Goal: Information Seeking & Learning: Learn about a topic

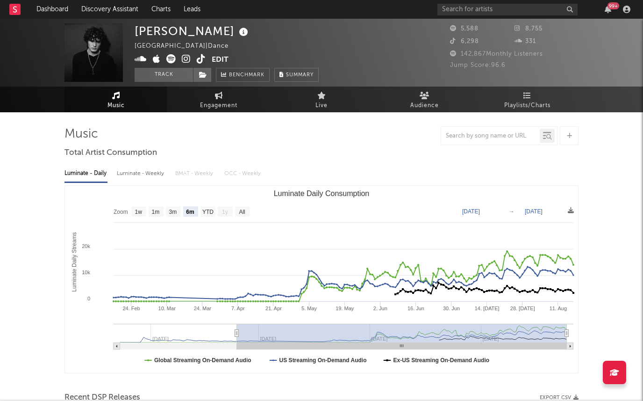
select select "6m"
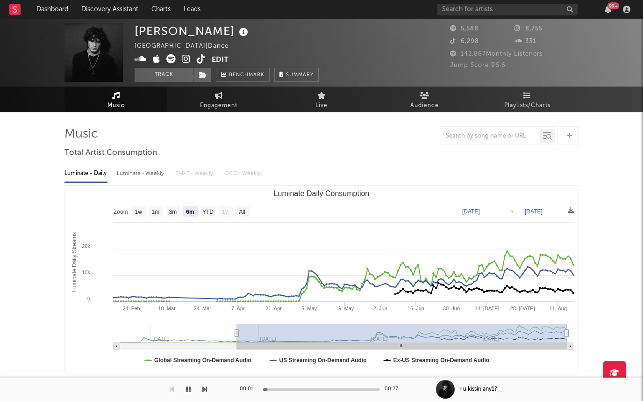
click at [137, 172] on div "Luminate - Weekly" at bounding box center [141, 173] width 49 height 16
select select "6m"
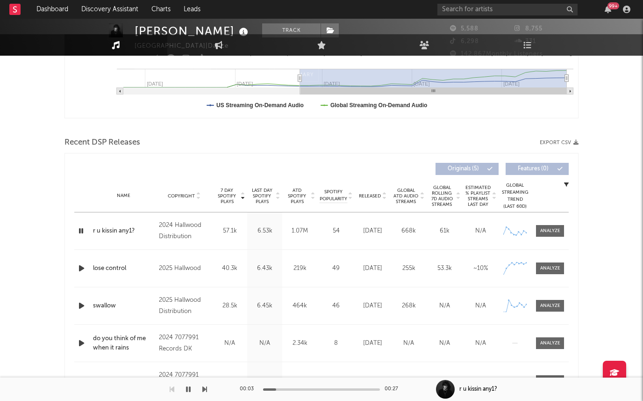
scroll to position [283, 0]
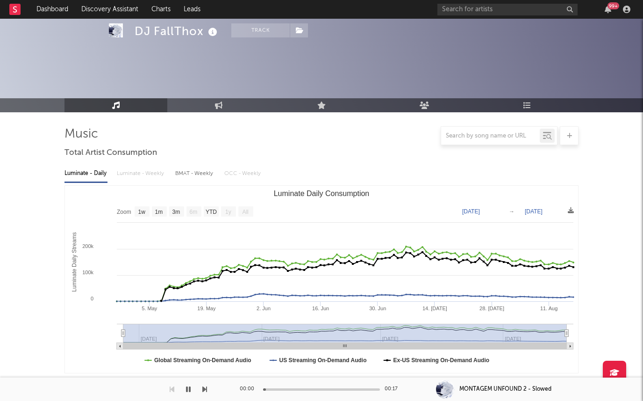
select select "1w"
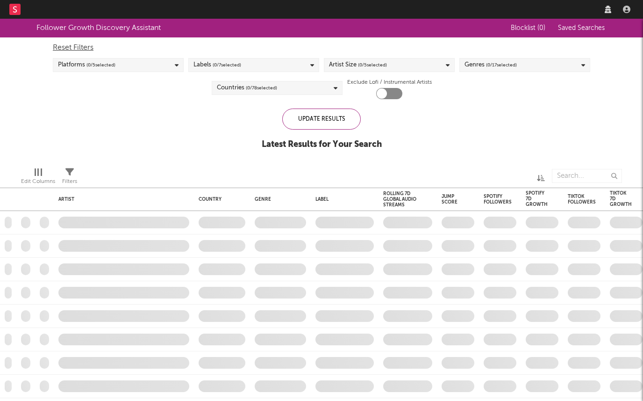
checkbox input "true"
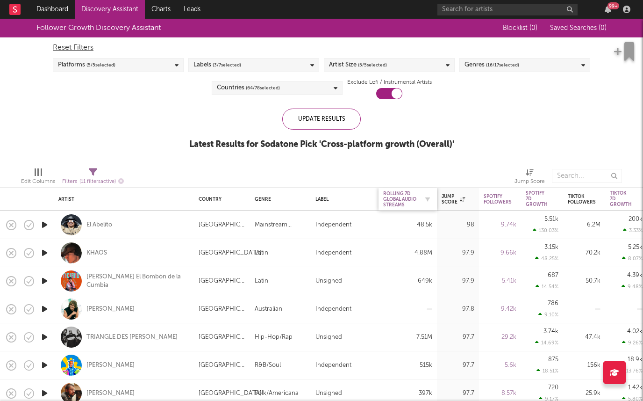
click at [412, 198] on div "Rolling 7D Global Audio Streams" at bounding box center [400, 199] width 35 height 17
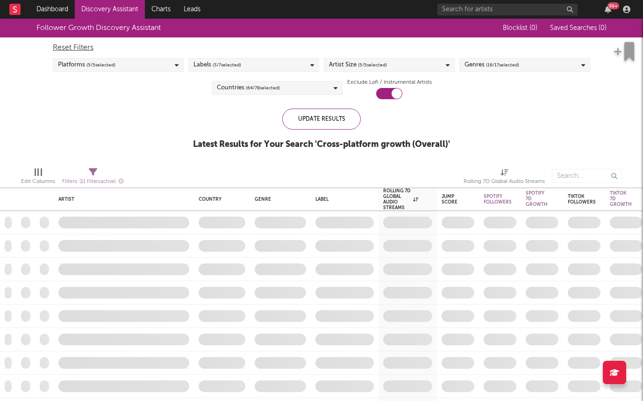
click at [244, 66] on div "Labels ( 3 / 7 selected)" at bounding box center [253, 65] width 131 height 14
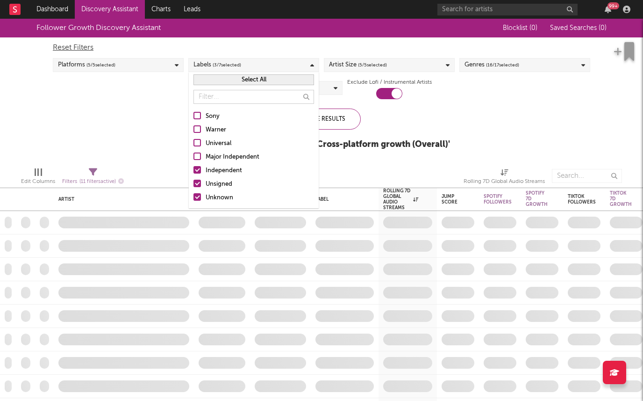
click at [213, 165] on div "Independent" at bounding box center [260, 170] width 108 height 11
click at [194, 165] on input "Independent" at bounding box center [194, 170] width 0 height 11
click at [148, 159] on div "Follower Growth Discovery Assistant Blocklist ( 0 ) Saved Searches ( 0 ) Reset …" at bounding box center [321, 89] width 643 height 141
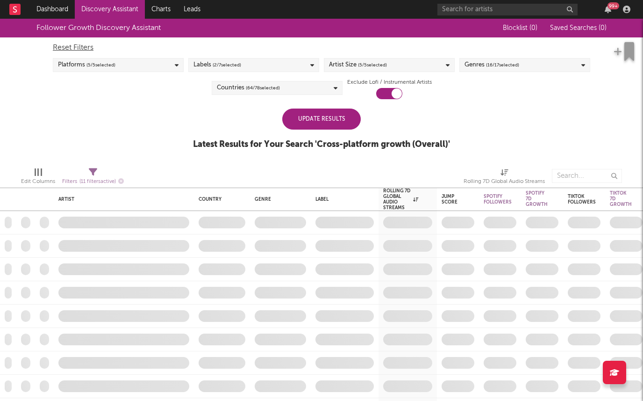
click at [317, 126] on div "Update Results" at bounding box center [321, 118] width 79 height 21
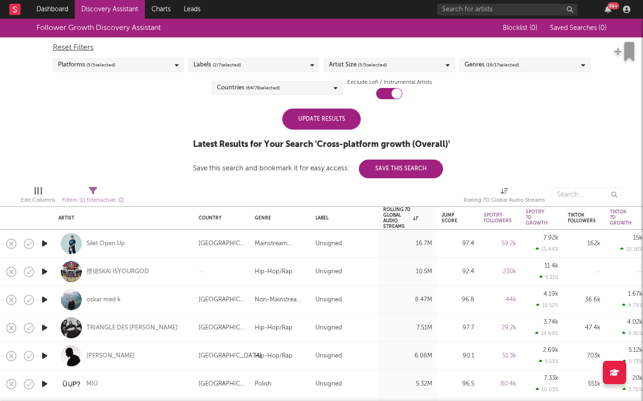
click at [308, 116] on div "Update Results" at bounding box center [321, 118] width 79 height 21
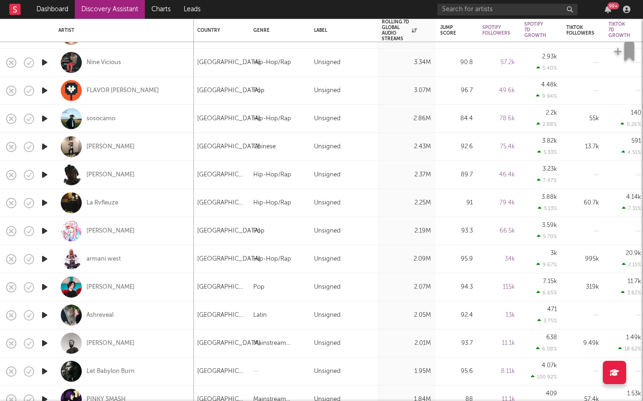
click at [44, 205] on icon "button" at bounding box center [45, 203] width 10 height 12
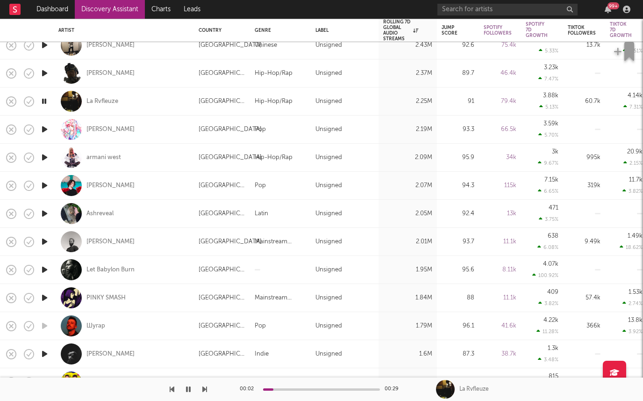
click at [43, 210] on icon "button" at bounding box center [45, 214] width 10 height 12
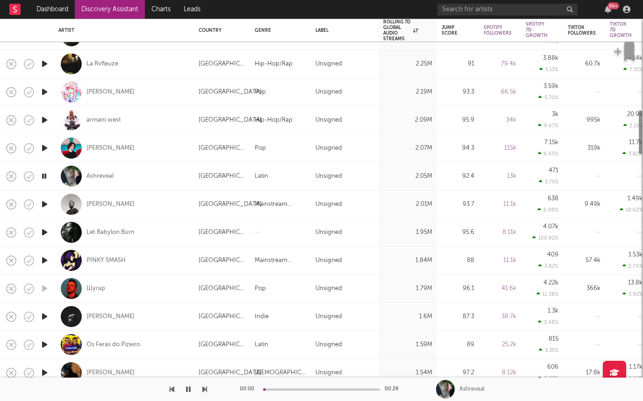
click at [43, 210] on div at bounding box center [44, 204] width 19 height 28
select select "1w"
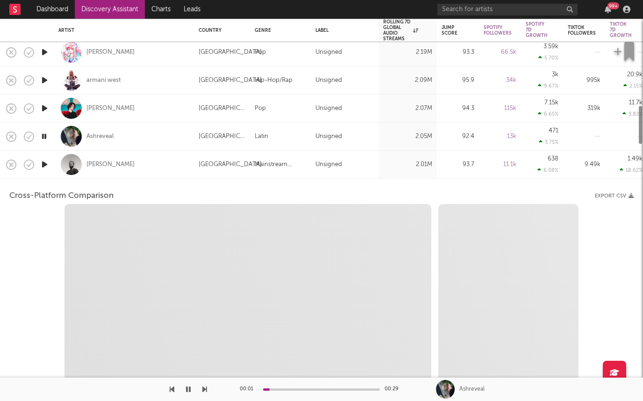
click at [60, 180] on div "Cross-Platform Comparison Export CSV Zoom 1w 1m 3m 6m YTD 1y All Created with H…" at bounding box center [321, 399] width 625 height 441
select select "6m"
click at [54, 165] on div "Tim Sanders" at bounding box center [124, 165] width 140 height 28
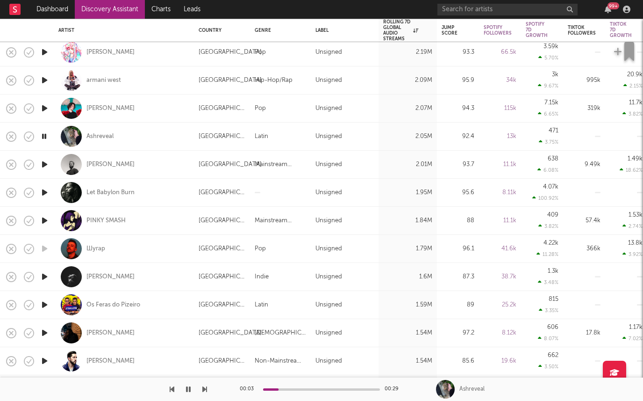
click at [43, 218] on icon "button" at bounding box center [45, 221] width 10 height 12
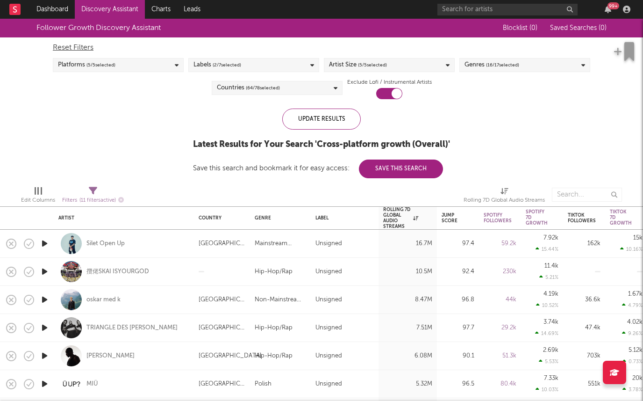
click at [238, 81] on div "Countries ( 64 / 78 selected)" at bounding box center [277, 88] width 131 height 14
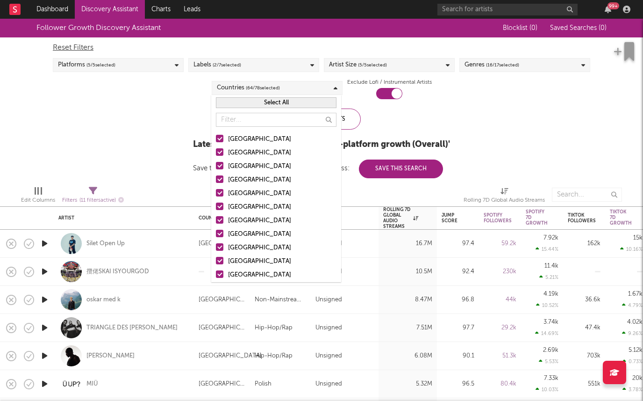
click at [248, 100] on button "Select All" at bounding box center [276, 102] width 121 height 11
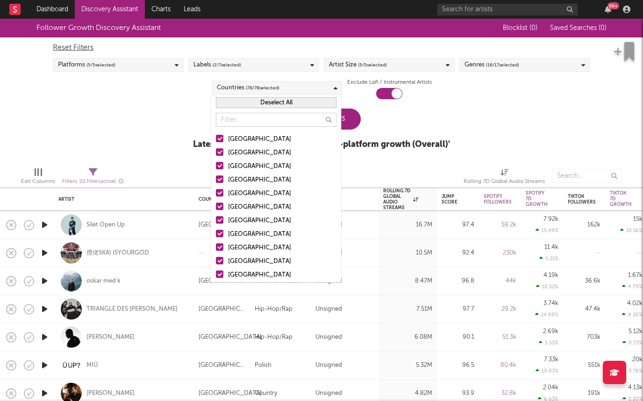
click at [248, 100] on button "Deselect All" at bounding box center [276, 102] width 121 height 11
click at [236, 136] on div "United States" at bounding box center [282, 139] width 108 height 11
click at [216, 136] on input "United States" at bounding box center [216, 139] width 0 height 11
click at [235, 152] on div "Australia" at bounding box center [282, 152] width 108 height 11
click at [216, 152] on input "Australia" at bounding box center [216, 152] width 0 height 11
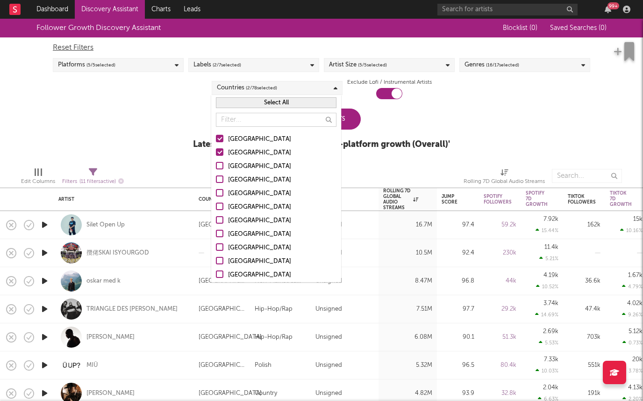
click at [235, 163] on div "Canada" at bounding box center [282, 166] width 108 height 11
click at [216, 163] on input "Canada" at bounding box center [216, 166] width 0 height 11
click at [235, 174] on div "[GEOGRAPHIC_DATA]" at bounding box center [282, 179] width 108 height 11
click at [216, 174] on input "[GEOGRAPHIC_DATA]" at bounding box center [216, 179] width 0 height 11
click at [153, 140] on div "Follower Growth Discovery Assistant Blocklist ( 0 ) Saved Searches ( 0 ) Reset …" at bounding box center [321, 89] width 643 height 141
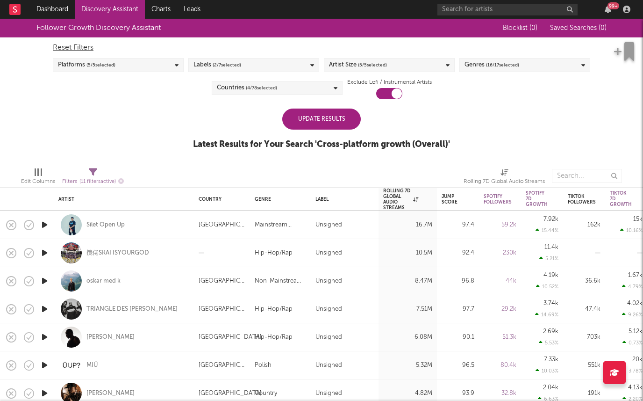
click at [286, 118] on div "Update Results" at bounding box center [321, 118] width 79 height 21
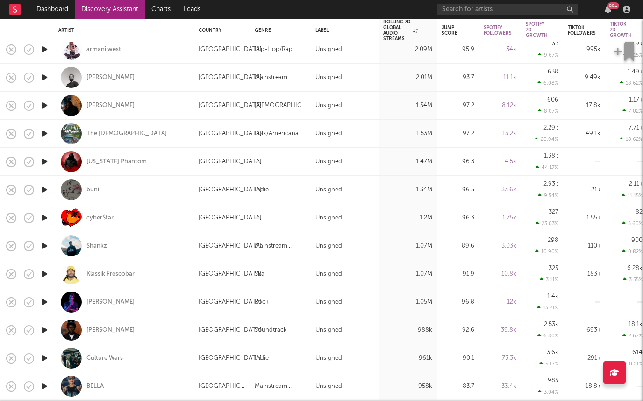
click at [48, 303] on icon "button" at bounding box center [45, 302] width 10 height 12
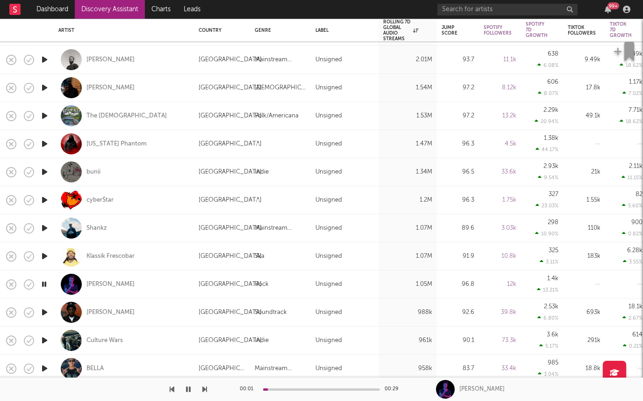
click at [86, 279] on div "[PERSON_NAME]" at bounding box center [123, 284] width 131 height 28
select select "1w"
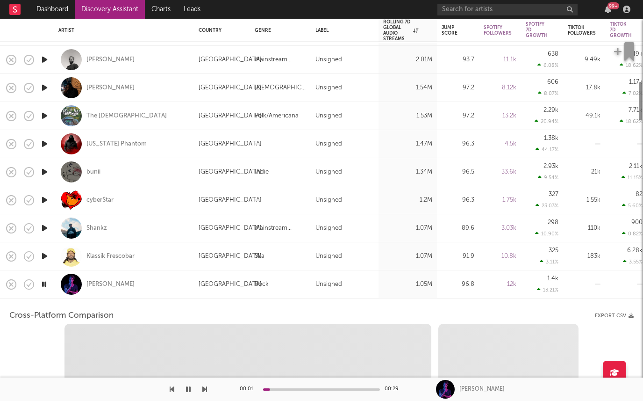
click at [87, 279] on div "[PERSON_NAME]" at bounding box center [123, 284] width 131 height 28
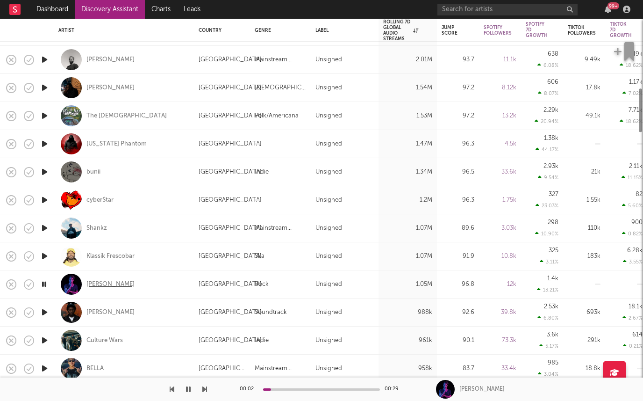
click at [91, 280] on div "[PERSON_NAME]" at bounding box center [110, 284] width 48 height 8
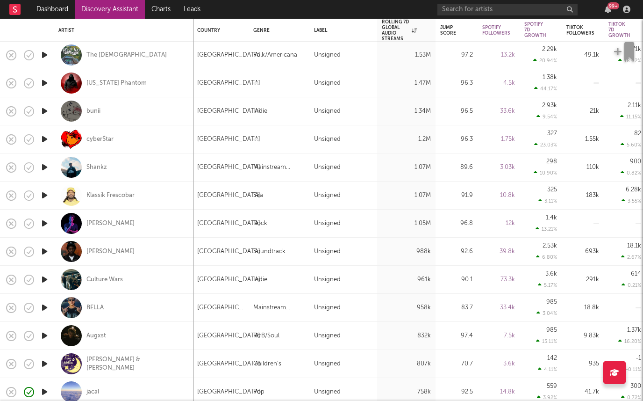
click at [43, 251] on icon "button" at bounding box center [45, 251] width 10 height 12
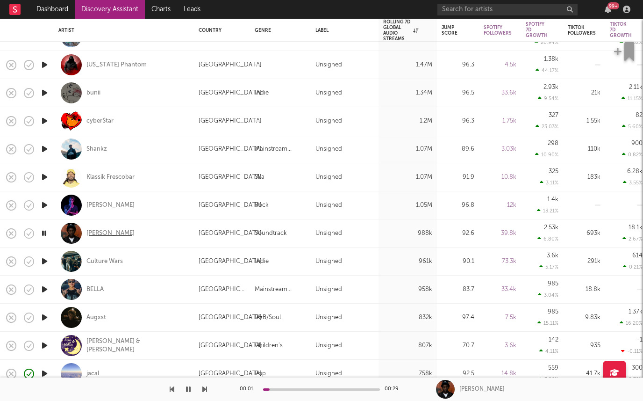
click at [98, 235] on div "Miles Caton" at bounding box center [110, 233] width 48 height 8
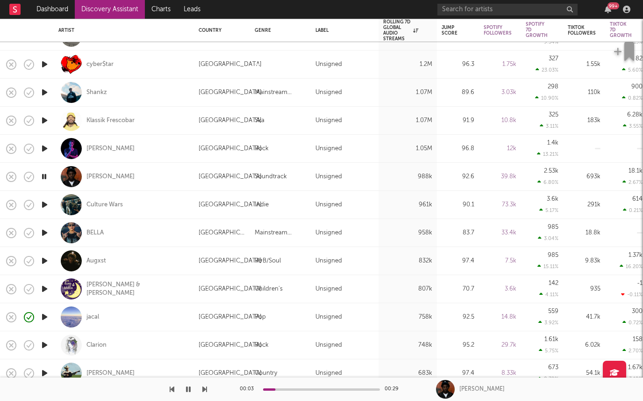
click at [40, 230] on icon "button" at bounding box center [45, 233] width 10 height 12
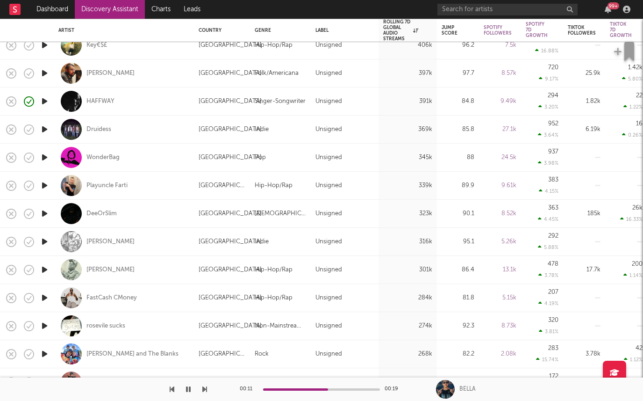
click at [43, 214] on icon "button" at bounding box center [45, 214] width 10 height 12
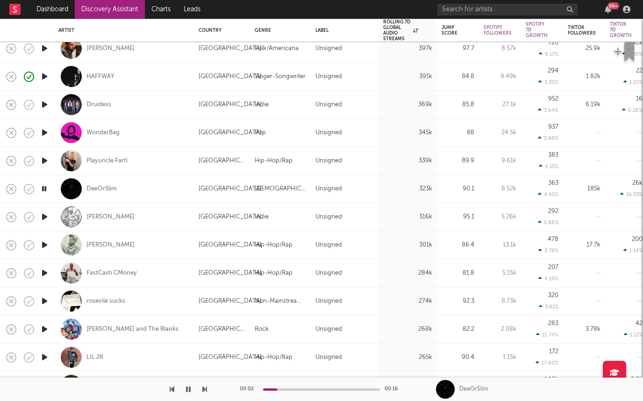
click at [43, 214] on icon "button" at bounding box center [45, 217] width 10 height 12
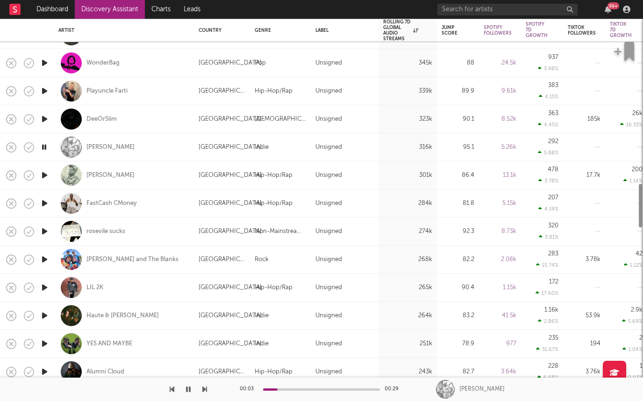
click at [41, 257] on icon "button" at bounding box center [45, 259] width 10 height 12
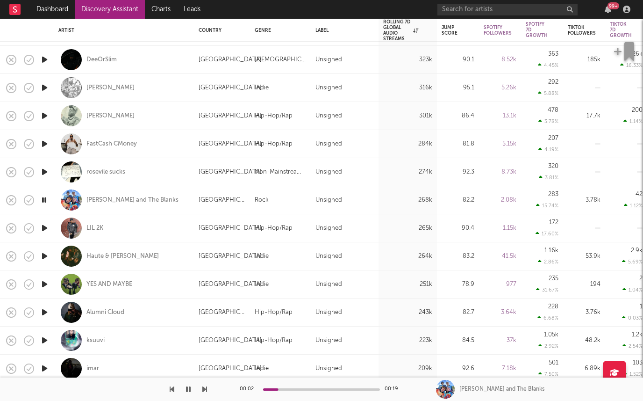
click at [43, 262] on div at bounding box center [44, 256] width 19 height 28
select select "1w"
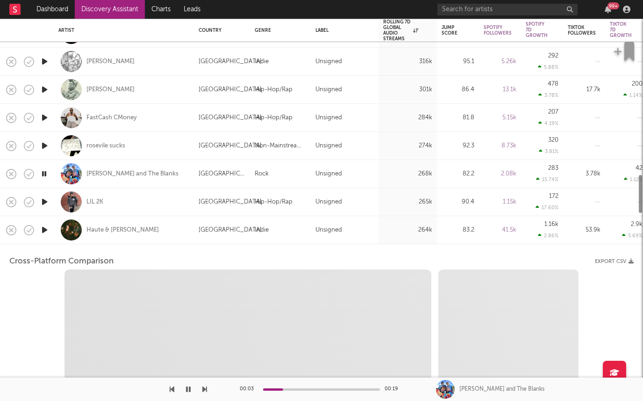
click at [46, 236] on div at bounding box center [44, 230] width 19 height 28
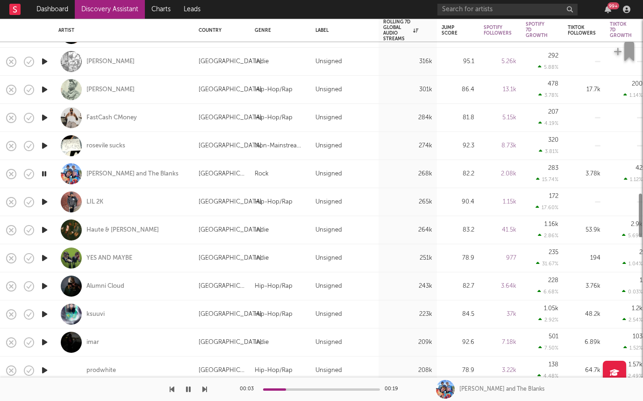
click at [42, 228] on icon "button" at bounding box center [45, 230] width 10 height 12
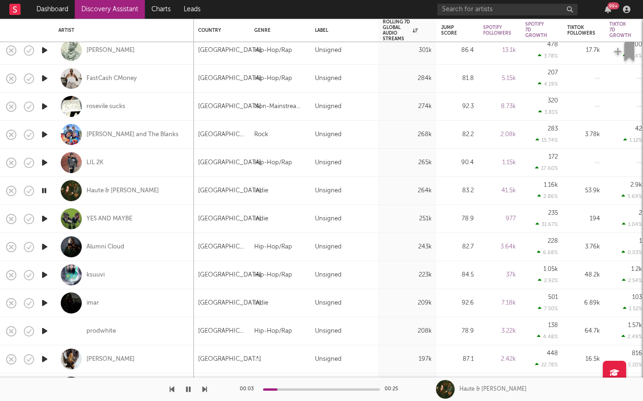
click at [45, 220] on icon "button" at bounding box center [45, 219] width 10 height 12
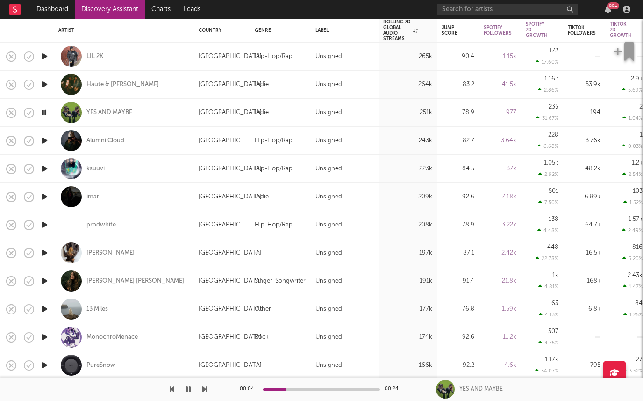
click at [115, 112] on div "YES AND MAYBE" at bounding box center [109, 112] width 46 height 8
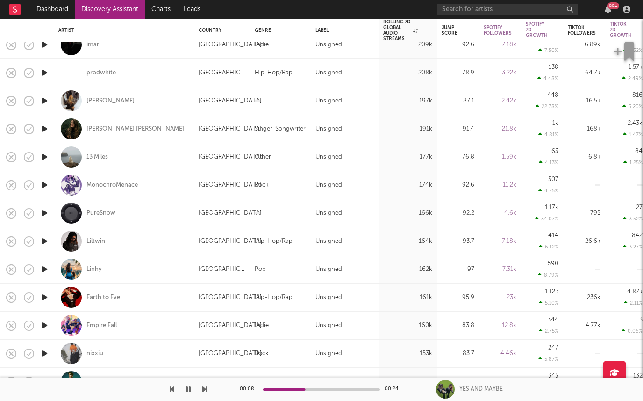
click at [44, 240] on icon "button" at bounding box center [45, 241] width 10 height 12
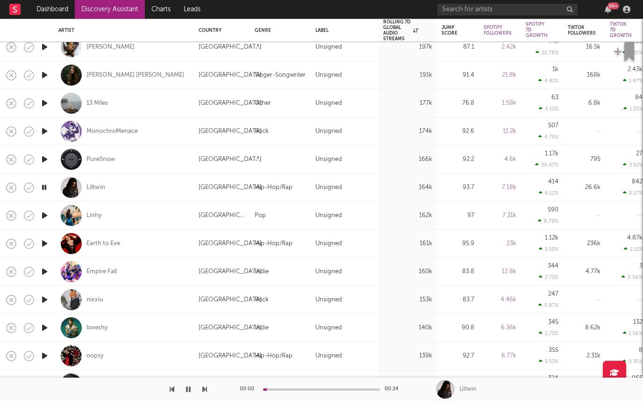
click at [43, 160] on icon "button" at bounding box center [45, 159] width 10 height 12
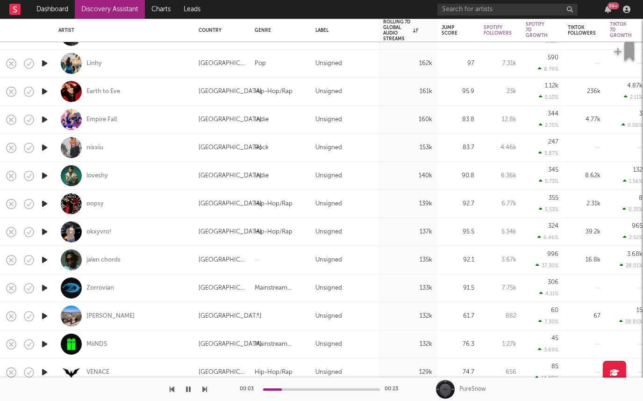
click at [46, 258] on icon "button" at bounding box center [45, 260] width 10 height 12
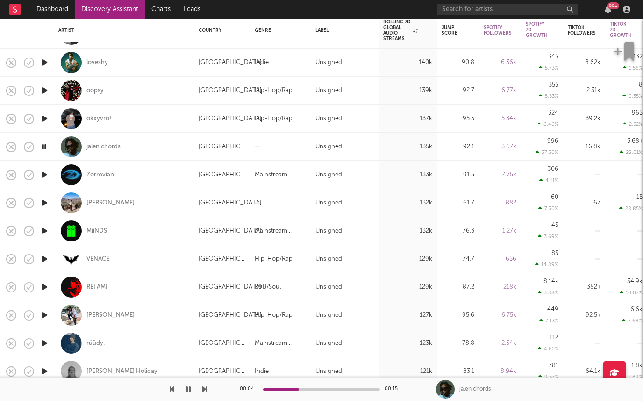
click at [46, 257] on icon "button" at bounding box center [45, 259] width 10 height 12
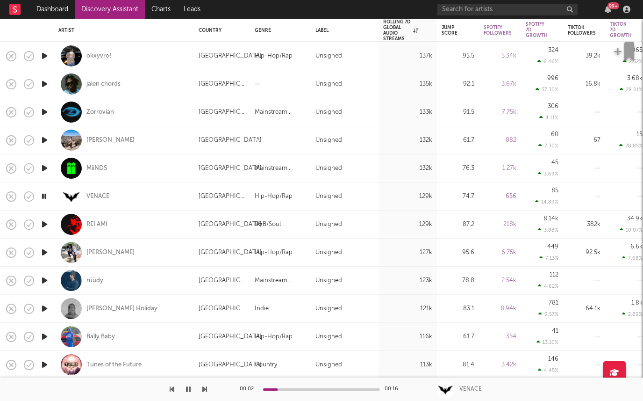
click at [43, 222] on icon "button" at bounding box center [45, 224] width 10 height 12
click at [44, 311] on icon "button" at bounding box center [45, 308] width 10 height 12
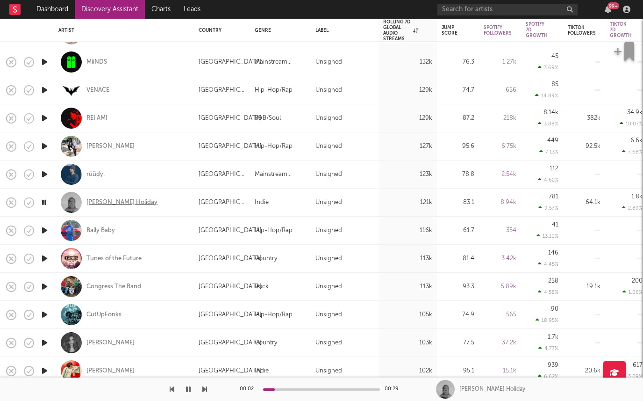
click at [93, 201] on div "Keli Holiday" at bounding box center [121, 202] width 71 height 8
click at [43, 170] on icon "button" at bounding box center [45, 174] width 10 height 12
click at [93, 175] on div "rüüdy." at bounding box center [95, 174] width 18 height 8
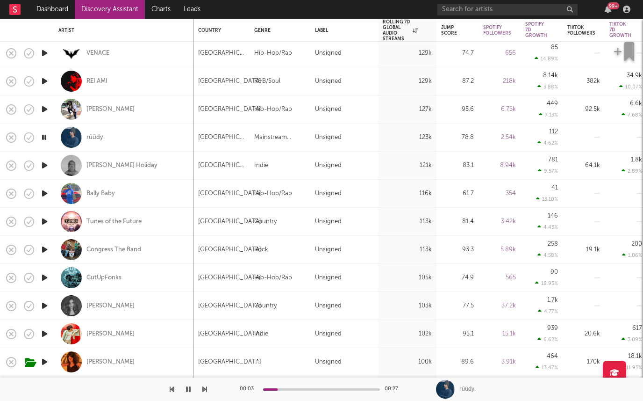
click at [43, 249] on icon "button" at bounding box center [45, 250] width 10 height 12
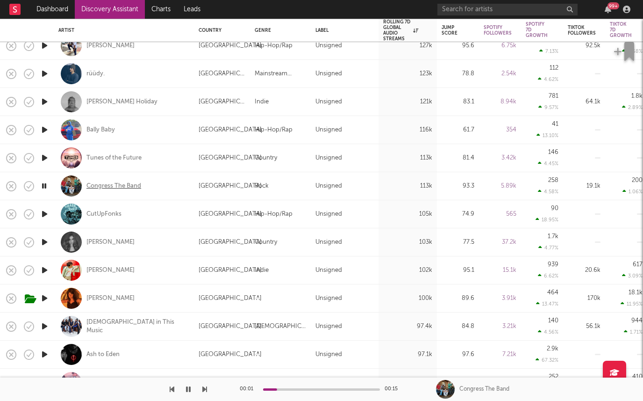
click at [108, 185] on div "Congress The Band" at bounding box center [113, 186] width 55 height 8
click at [45, 213] on icon "button" at bounding box center [45, 214] width 10 height 12
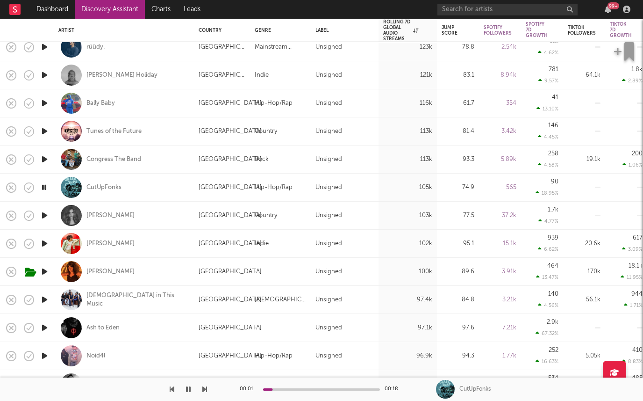
click at [45, 213] on icon "button" at bounding box center [45, 215] width 10 height 12
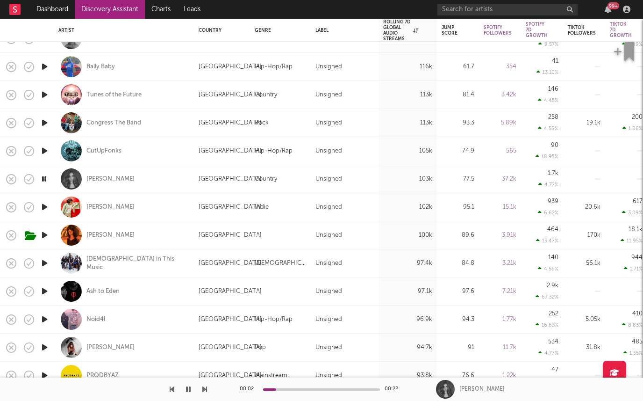
click at [44, 260] on icon "button" at bounding box center [45, 263] width 10 height 12
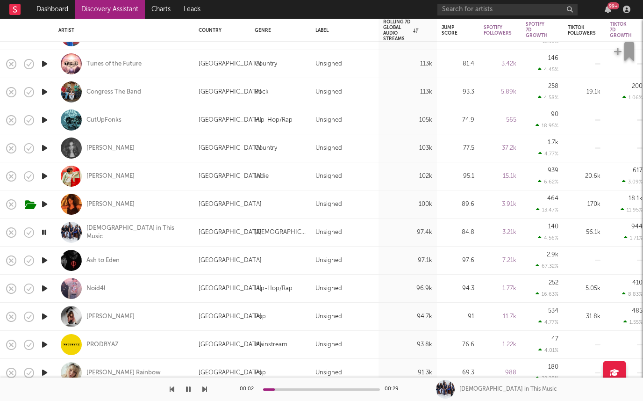
click at [45, 259] on icon "button" at bounding box center [45, 260] width 10 height 12
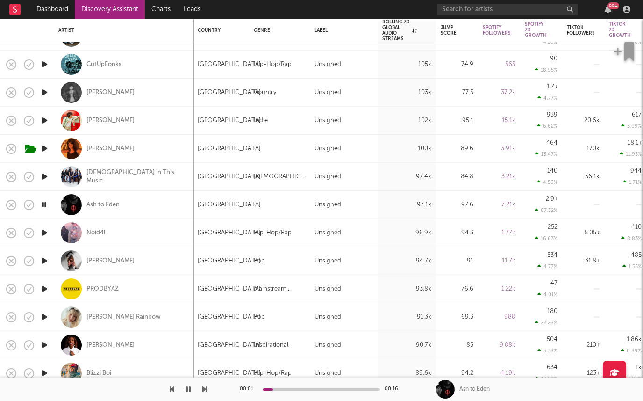
click at [45, 230] on icon "button" at bounding box center [45, 233] width 10 height 12
click at [43, 315] on icon "button" at bounding box center [45, 317] width 10 height 12
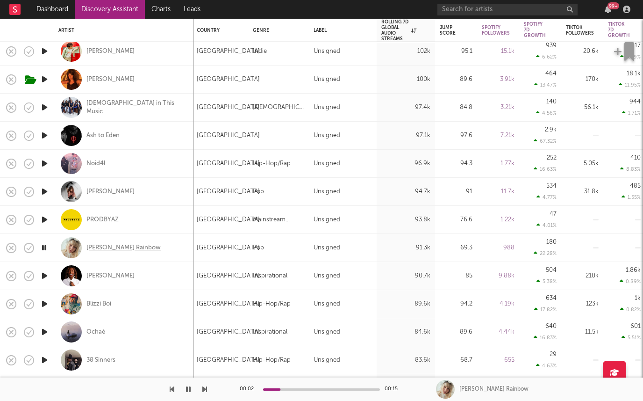
click at [89, 246] on div "Clark Rainbow" at bounding box center [123, 248] width 74 height 8
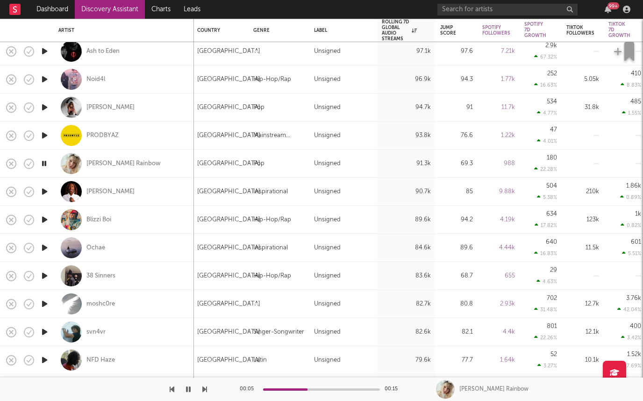
click at [47, 357] on icon "button" at bounding box center [45, 360] width 10 height 12
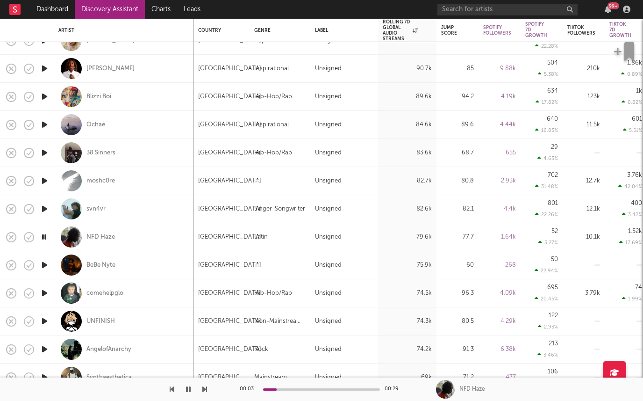
click at [40, 323] on icon "button" at bounding box center [45, 321] width 10 height 12
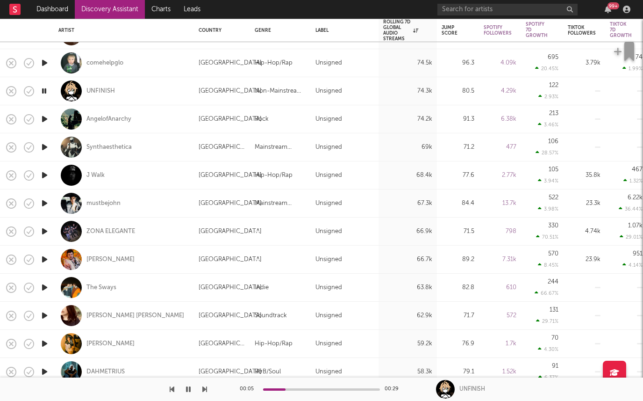
click at [43, 287] on icon "button" at bounding box center [45, 287] width 10 height 12
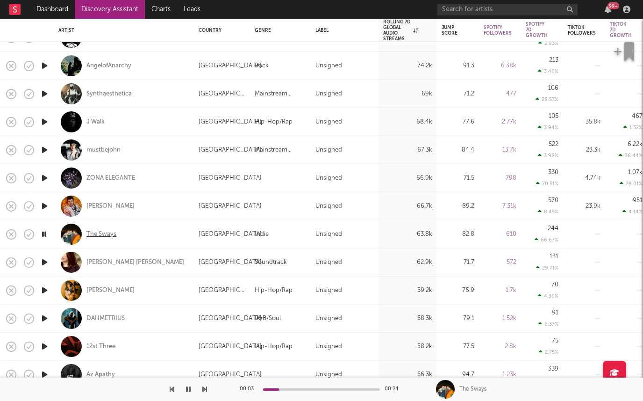
click at [100, 230] on div "The Sways" at bounding box center [101, 234] width 30 height 8
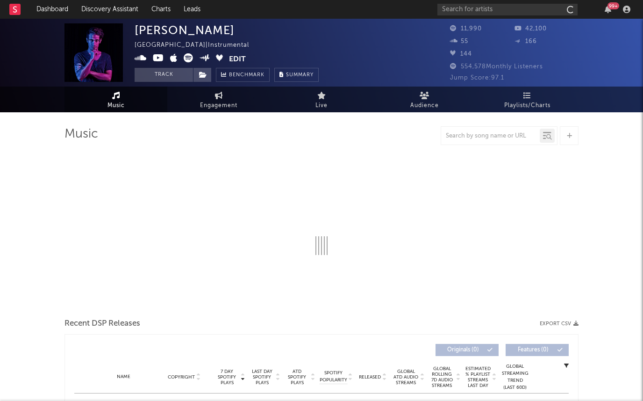
select select "6m"
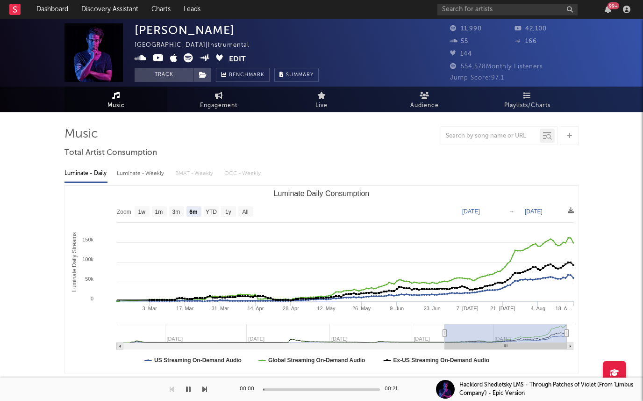
click at [128, 174] on div "Luminate - Weekly" at bounding box center [141, 173] width 49 height 16
select select "6m"
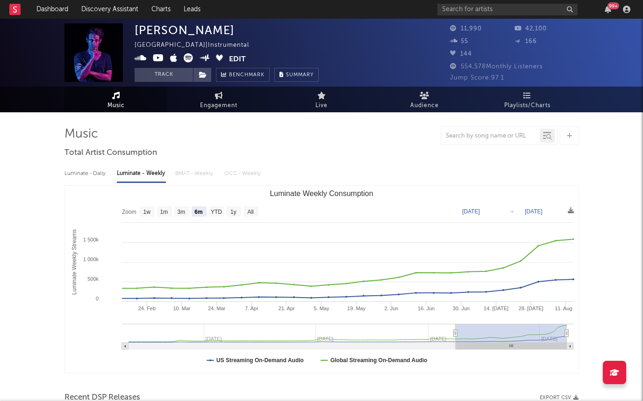
click at [160, 60] on icon at bounding box center [158, 57] width 11 height 9
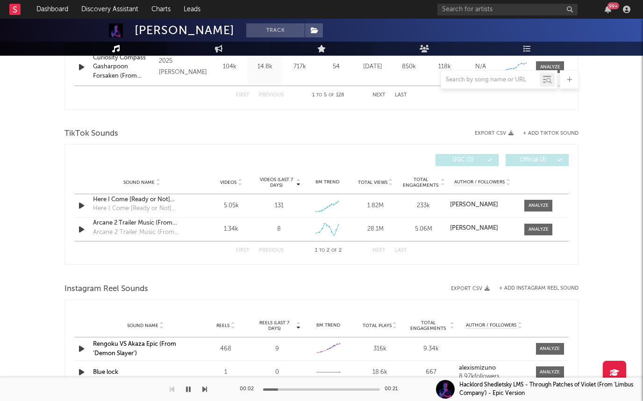
scroll to position [612, 0]
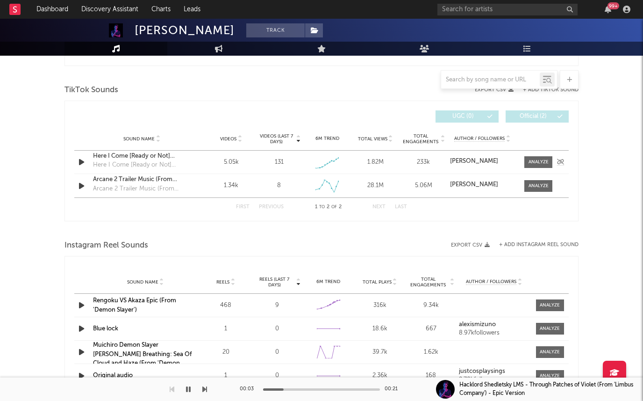
click at [80, 158] on icon "button" at bounding box center [82, 162] width 10 height 12
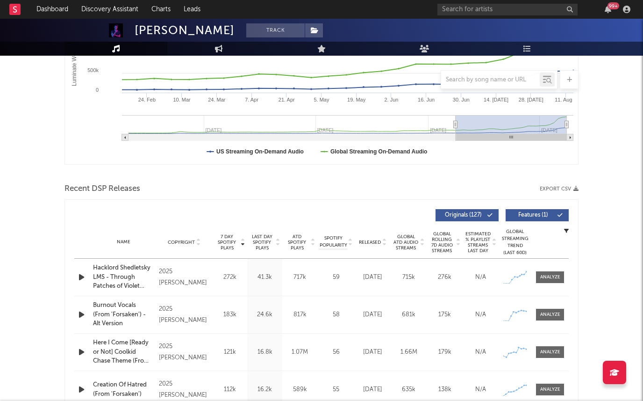
scroll to position [0, 0]
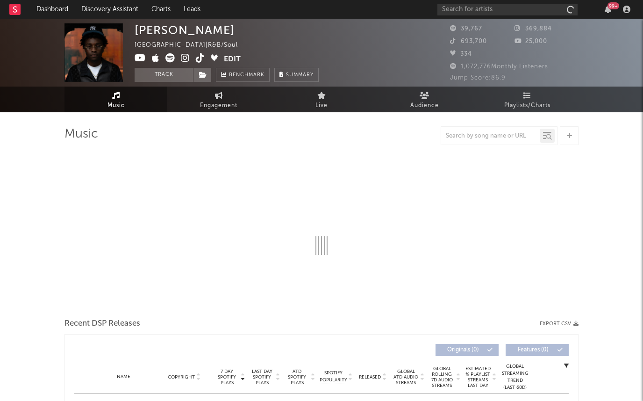
select select "1w"
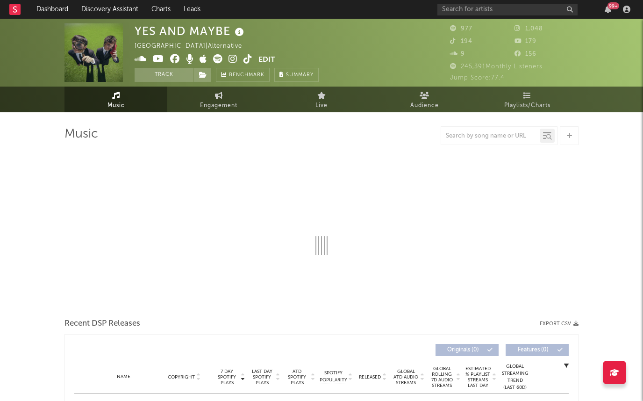
select select "1w"
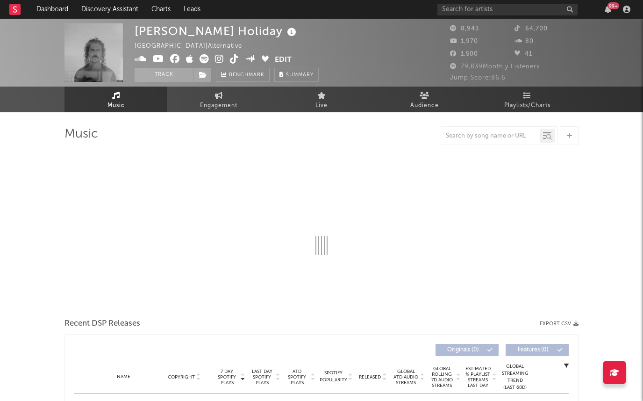
select select "6m"
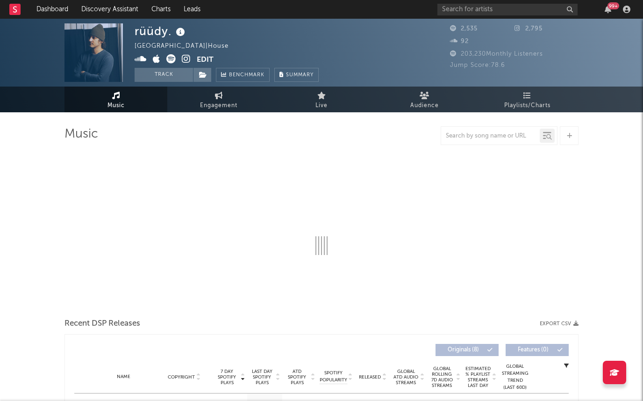
select select "1w"
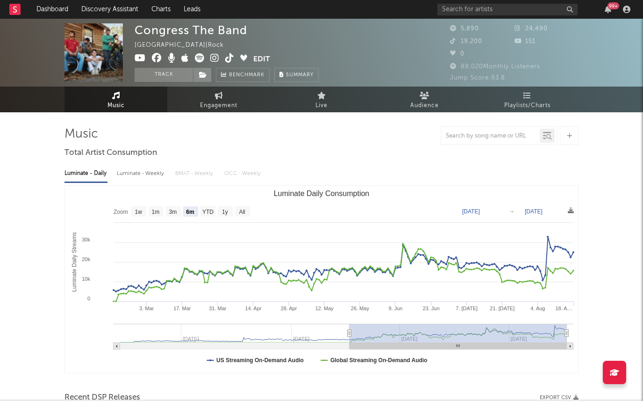
select select "6m"
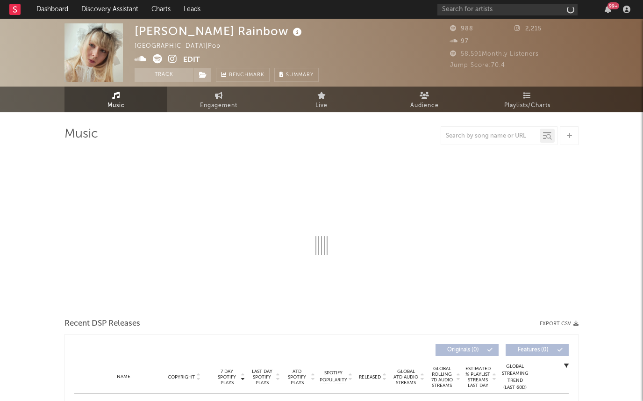
select select "1w"
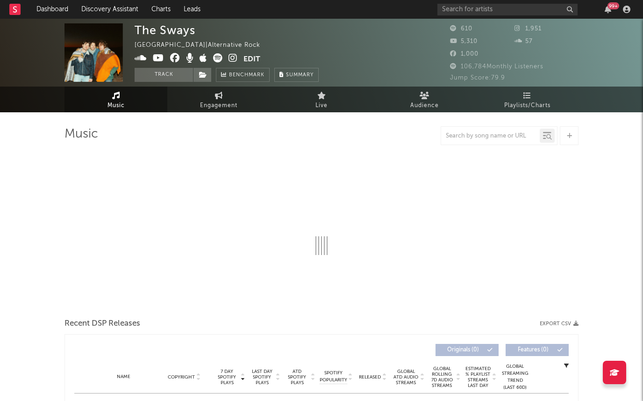
select select "1w"
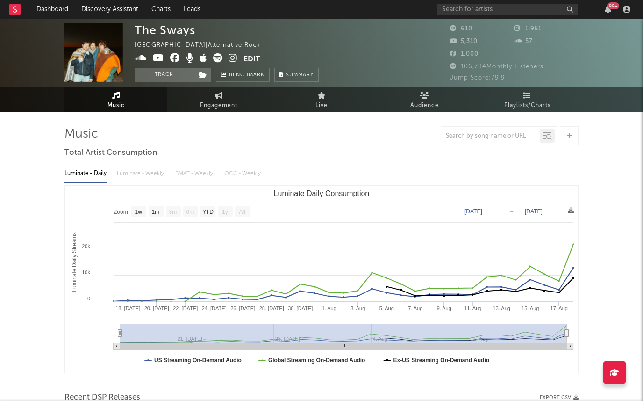
click at [230, 59] on icon at bounding box center [233, 57] width 9 height 9
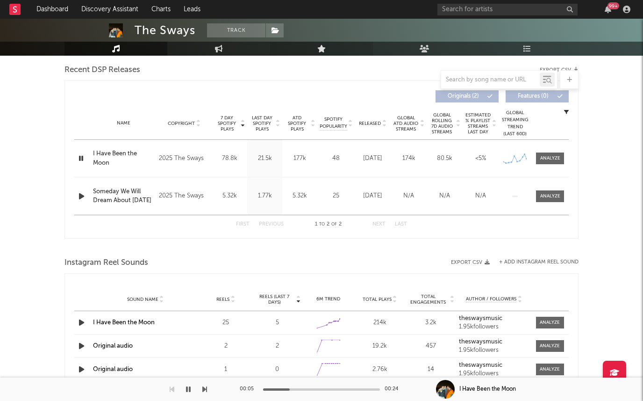
scroll to position [323, 0]
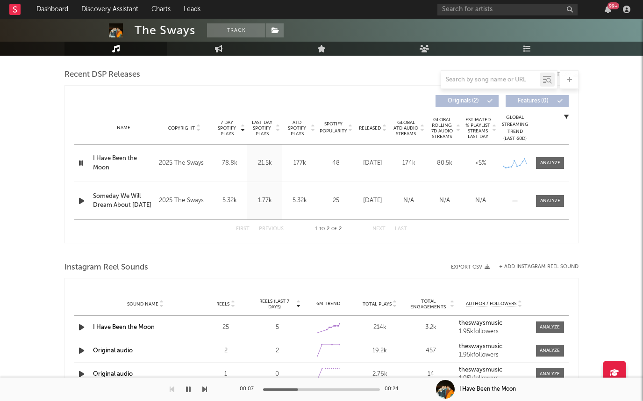
click at [81, 199] on icon "button" at bounding box center [82, 201] width 10 height 12
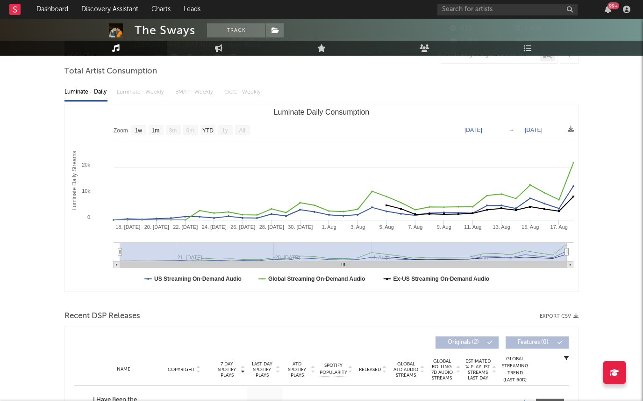
scroll to position [0, 0]
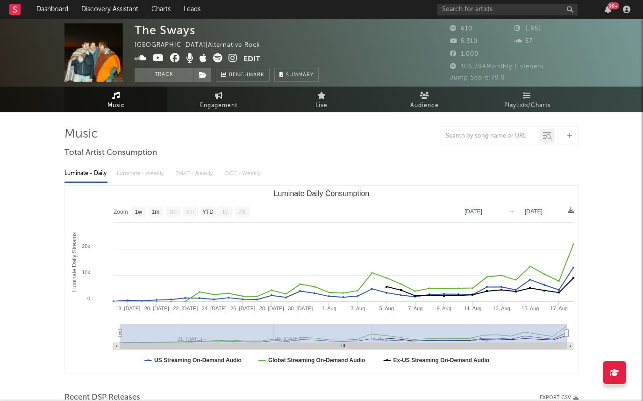
click at [230, 58] on icon at bounding box center [233, 57] width 9 height 9
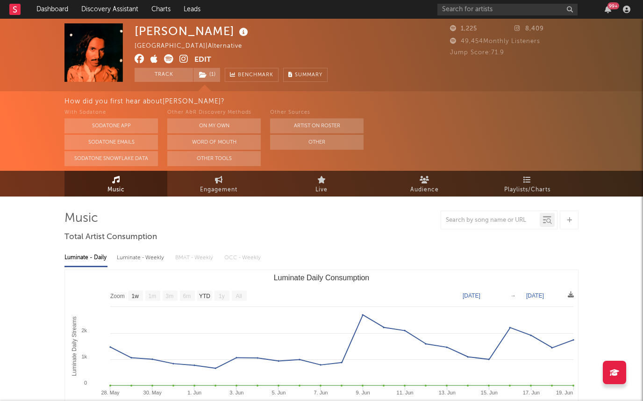
select select "1w"
click at [202, 74] on icon at bounding box center [203, 75] width 8 height 7
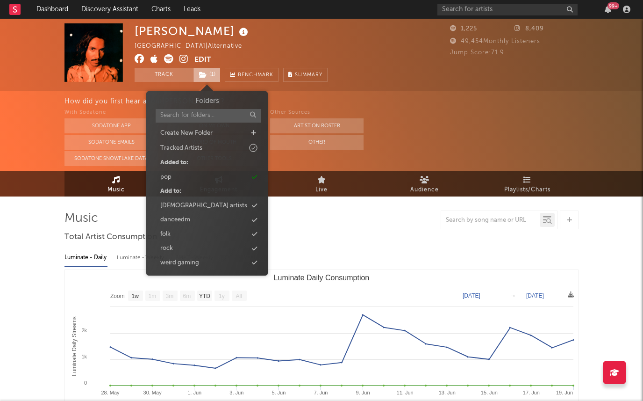
click at [202, 74] on icon at bounding box center [203, 75] width 8 height 7
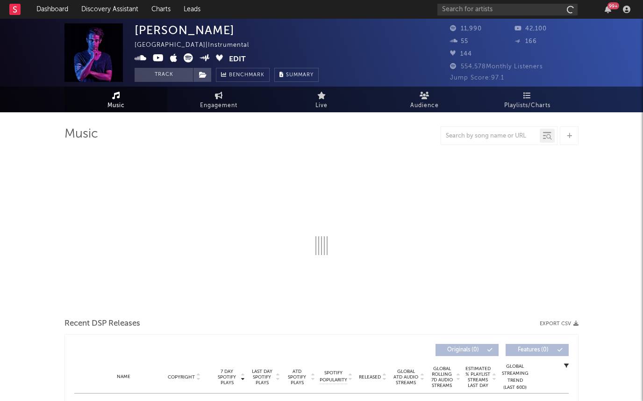
select select "6m"
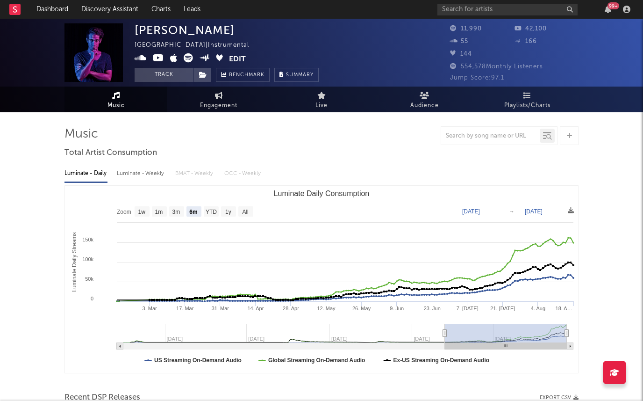
click at [155, 56] on icon at bounding box center [158, 57] width 11 height 9
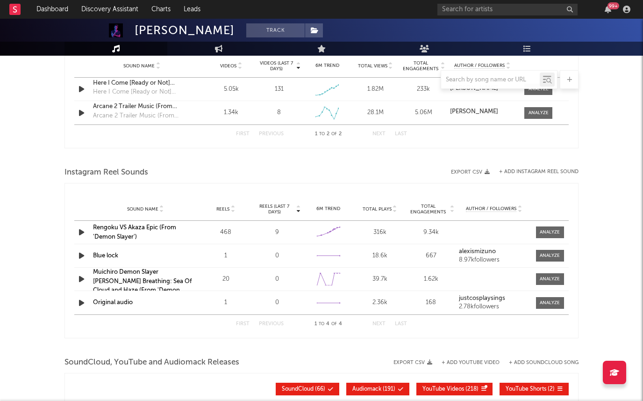
scroll to position [644, 0]
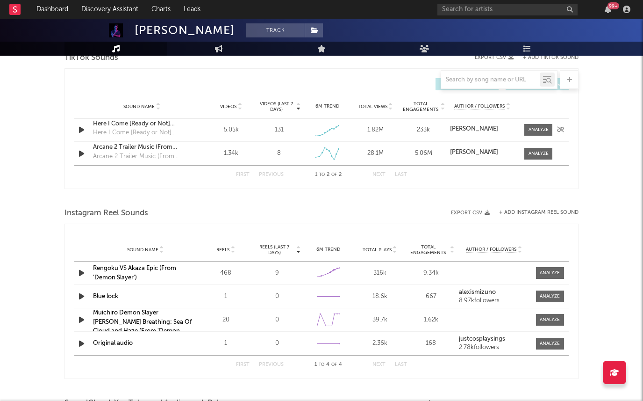
click at [80, 128] on icon "button" at bounding box center [82, 130] width 10 height 12
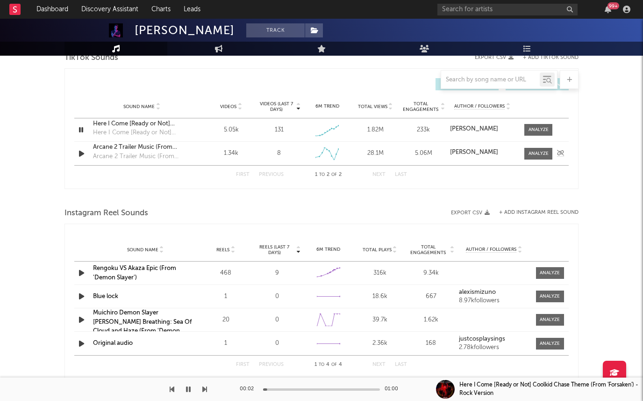
click at [80, 144] on div "Sound Name Arcane 2 Trailer Music (From 'Arcane 2') Arcane 2 Trailer Music (Fro…" at bounding box center [321, 153] width 495 height 23
click at [80, 146] on div "Sound Name Arcane 2 Trailer Music (From 'Arcane 2') Arcane 2 Trailer Music (Fro…" at bounding box center [321, 153] width 495 height 23
click at [81, 151] on icon "button" at bounding box center [82, 154] width 10 height 12
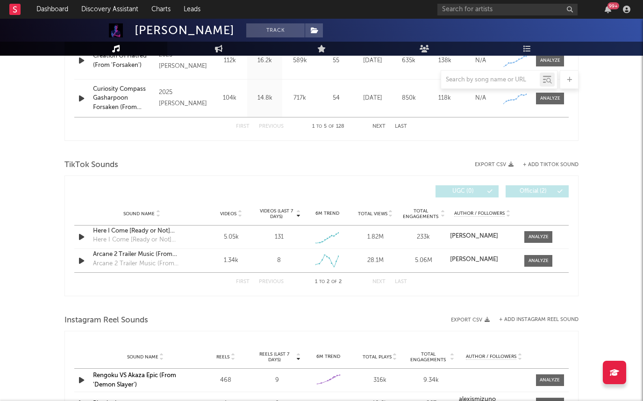
scroll to position [344, 0]
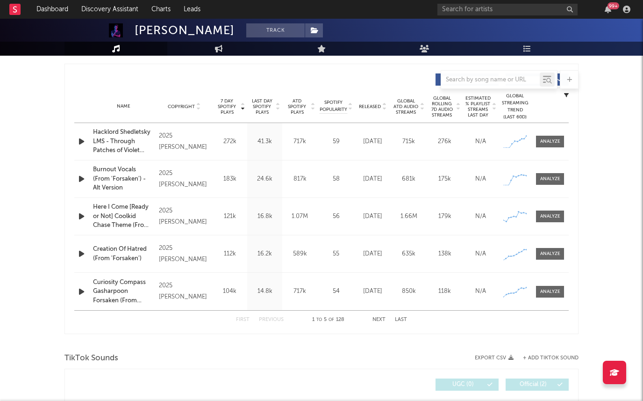
click at [263, 108] on span "Last Day Spotify Plays" at bounding box center [262, 106] width 25 height 17
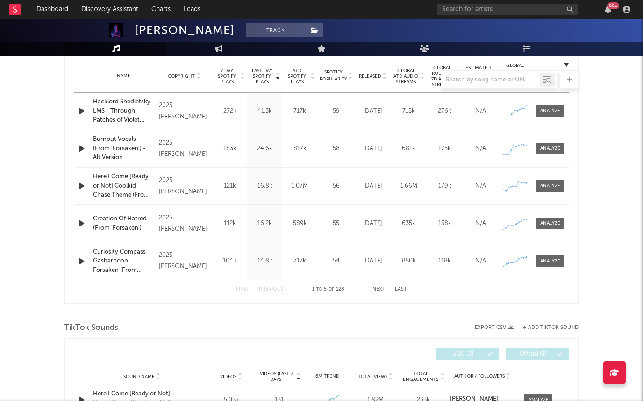
scroll to position [379, 0]
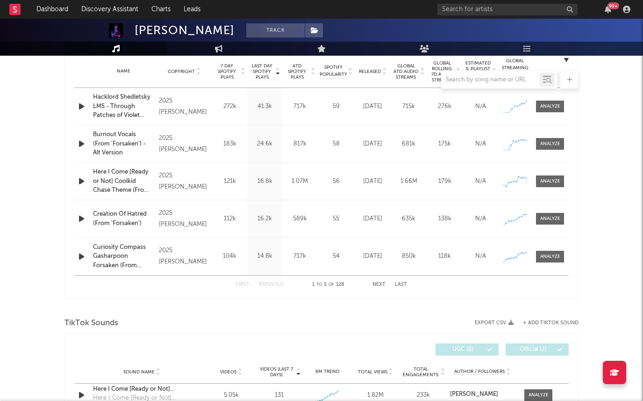
click at [261, 70] on div at bounding box center [322, 79] width 514 height 19
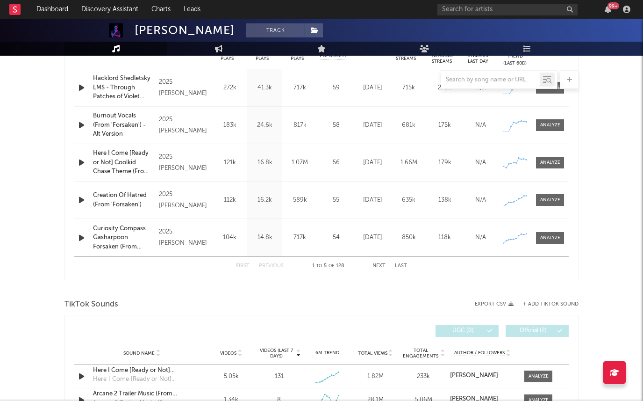
scroll to position [370, 0]
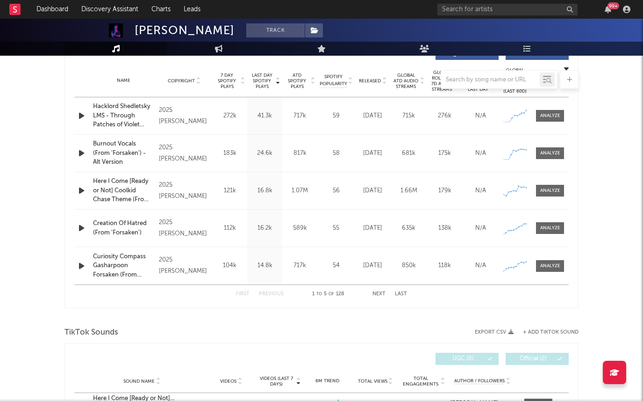
click at [263, 80] on div at bounding box center [322, 79] width 514 height 19
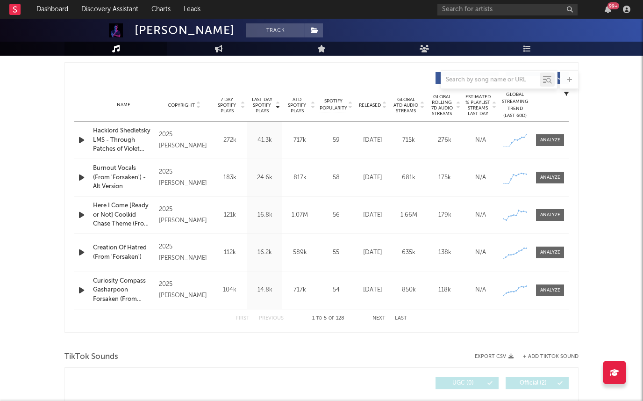
scroll to position [314, 0]
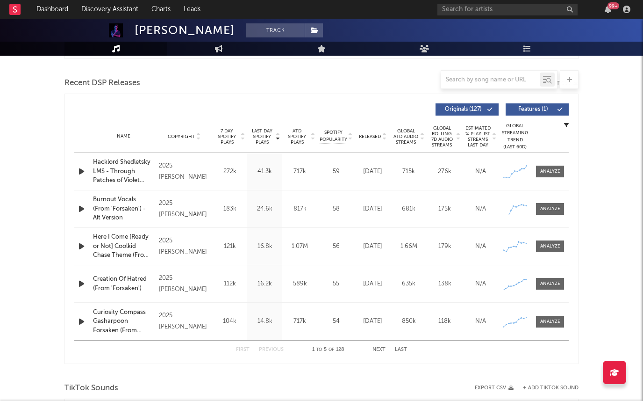
click at [260, 139] on span "Last Day Spotify Plays" at bounding box center [262, 136] width 25 height 17
click at [266, 129] on span "Last Day Spotify Plays" at bounding box center [262, 136] width 25 height 17
click at [232, 136] on span "7 Day Spotify Plays" at bounding box center [227, 136] width 25 height 17
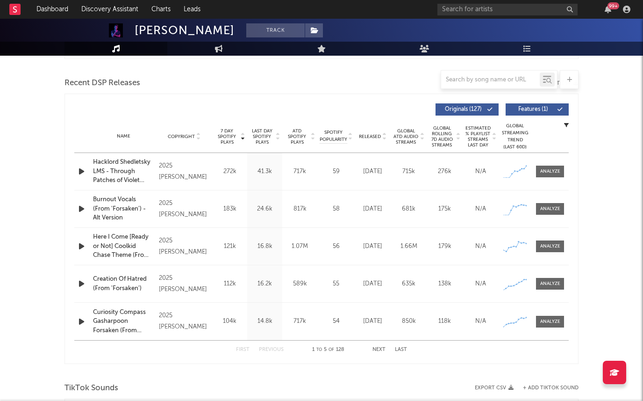
click at [362, 133] on div "Released" at bounding box center [372, 136] width 31 height 7
click at [268, 132] on span "Last Day Spotify Plays" at bounding box center [262, 136] width 25 height 17
click at [286, 116] on div "Last Day Spotify Plays Copyright 7 Day Spotify Plays Last Day Spotify Plays ATD…" at bounding box center [321, 110] width 495 height 22
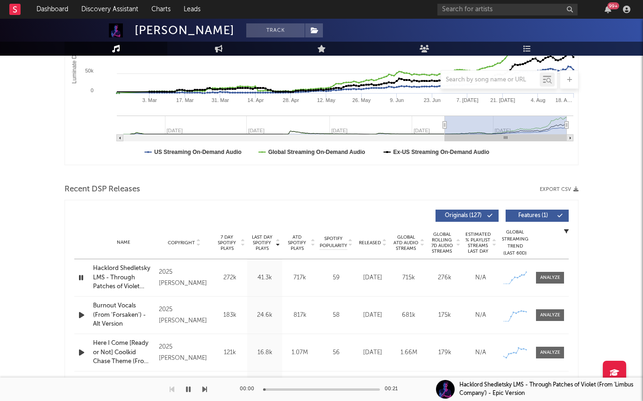
scroll to position [190, 0]
